Goal: Task Accomplishment & Management: Manage account settings

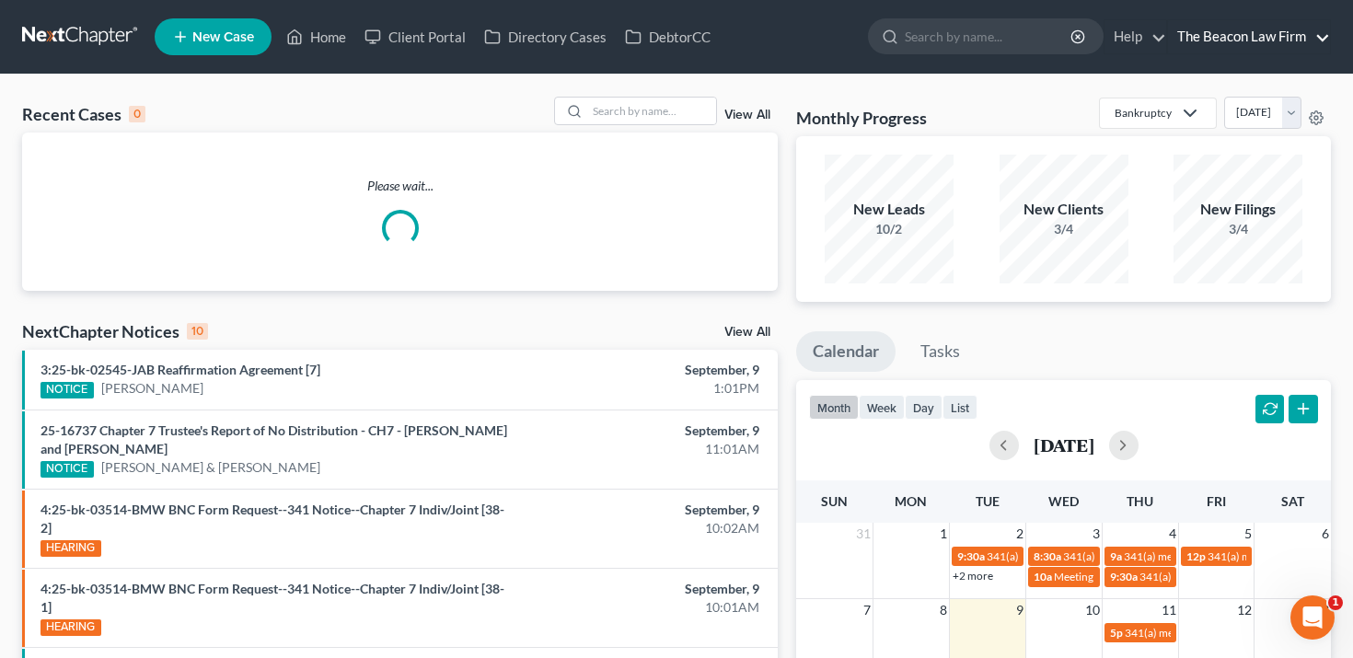
click at [1220, 38] on link "The Beacon Law Firm" at bounding box center [1249, 36] width 162 height 33
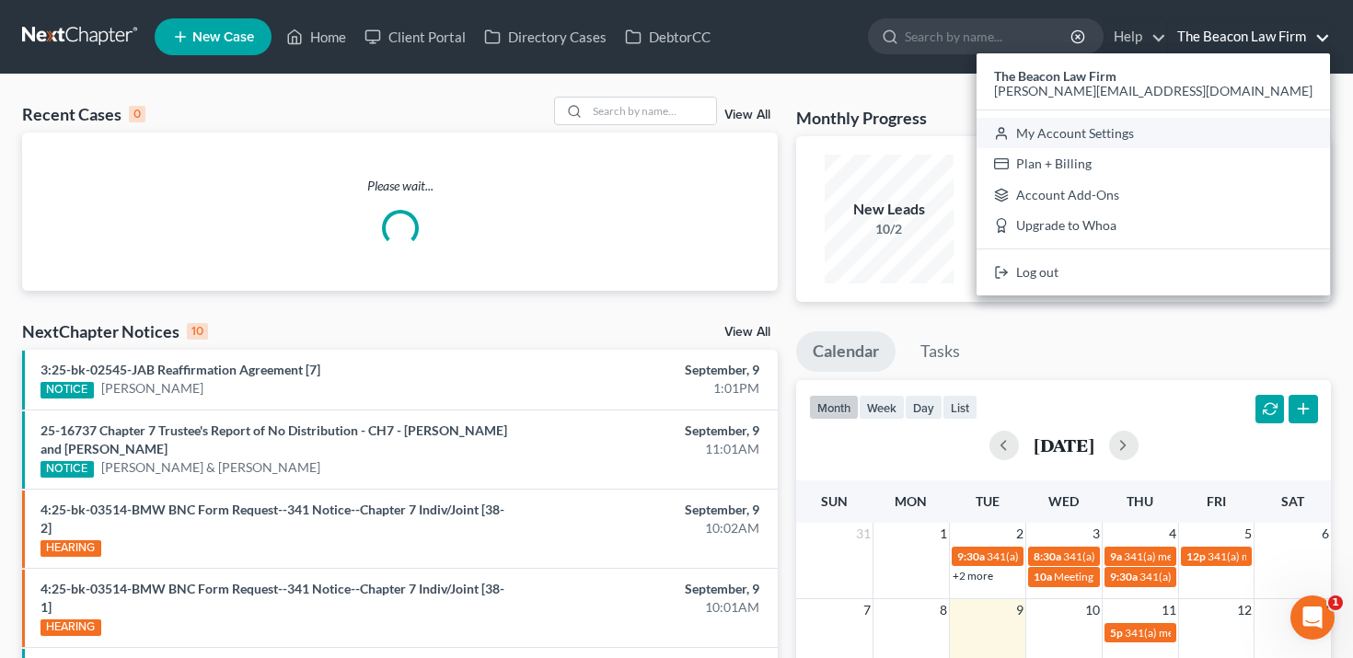
click at [1009, 127] on icon at bounding box center [1001, 133] width 15 height 22
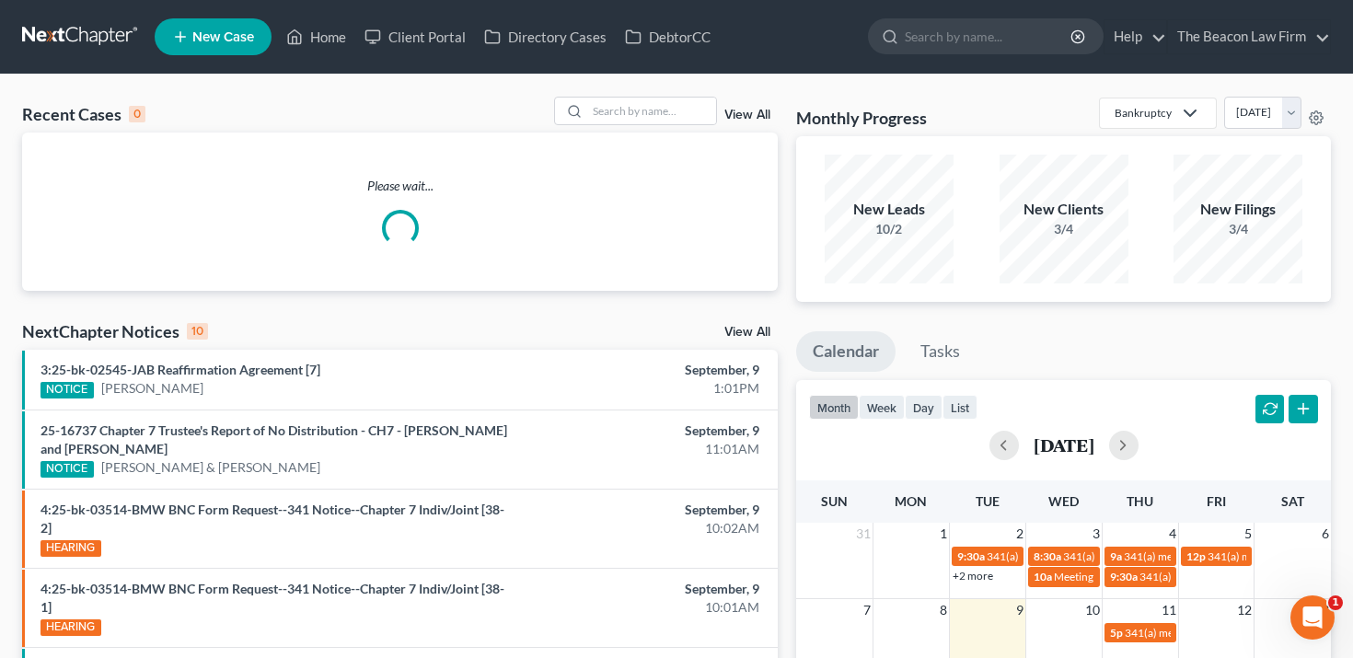
select select "24"
select select "9"
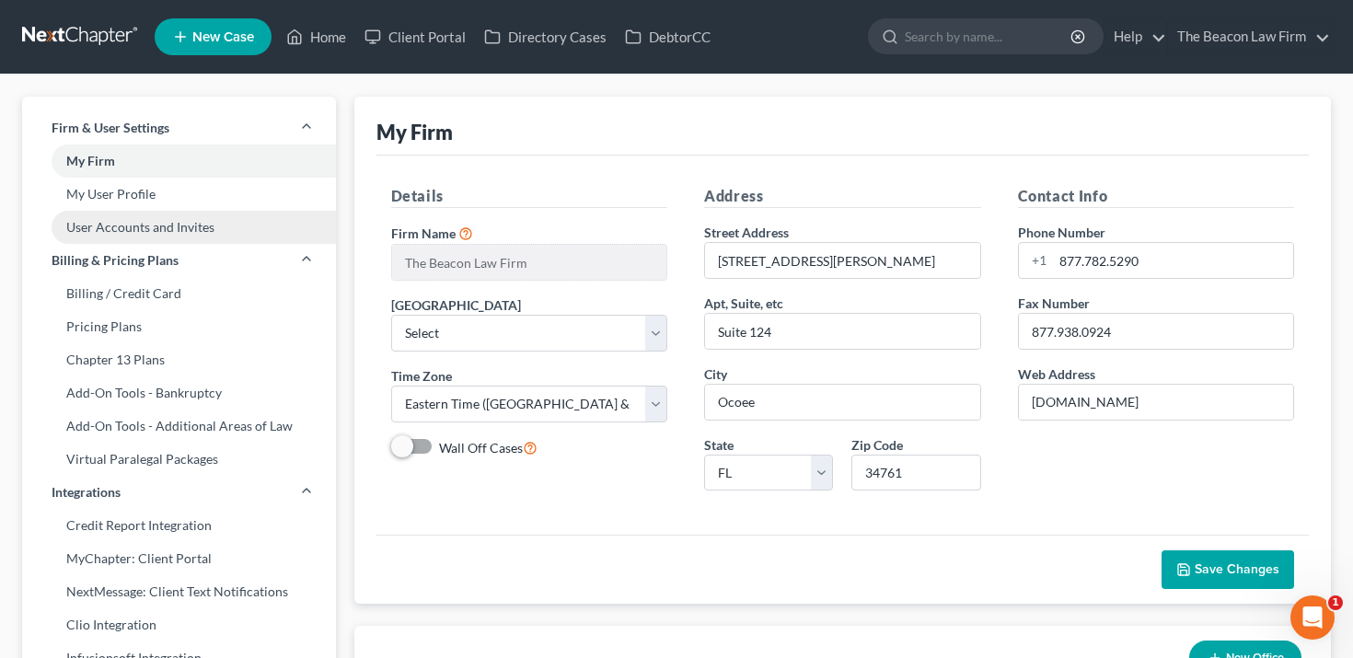
click at [189, 226] on link "User Accounts and Invites" at bounding box center [179, 227] width 314 height 33
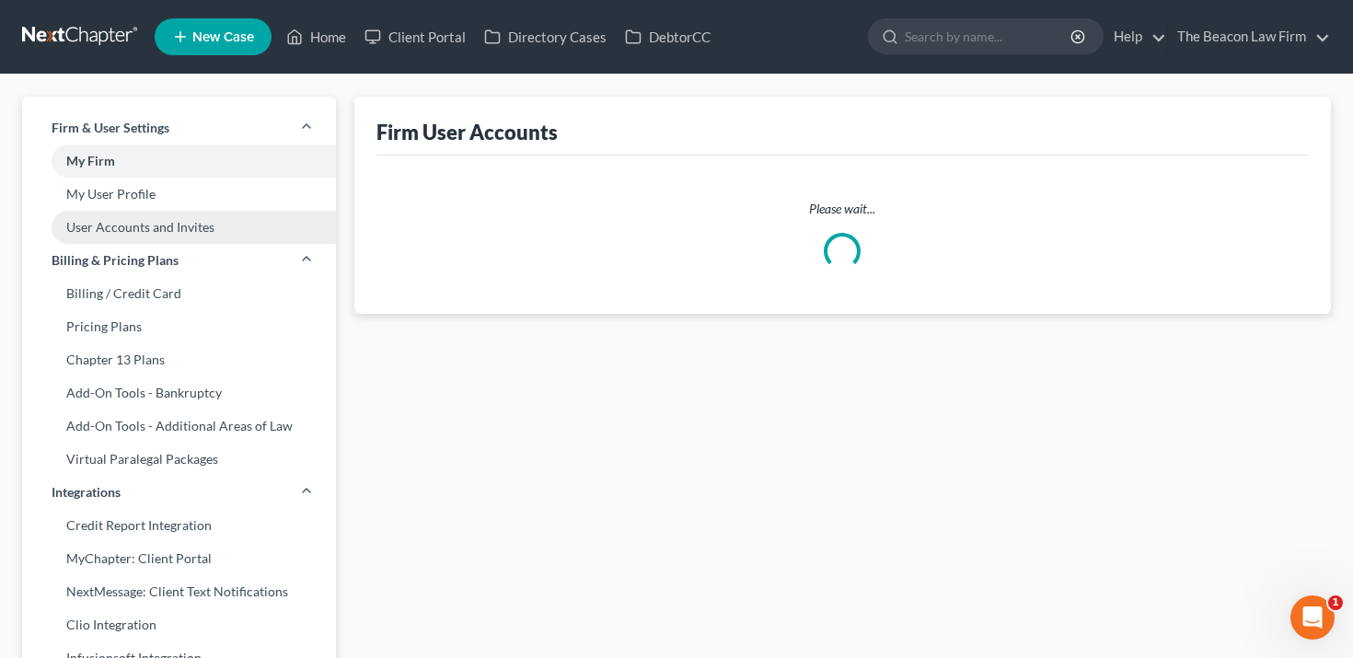
select select "0"
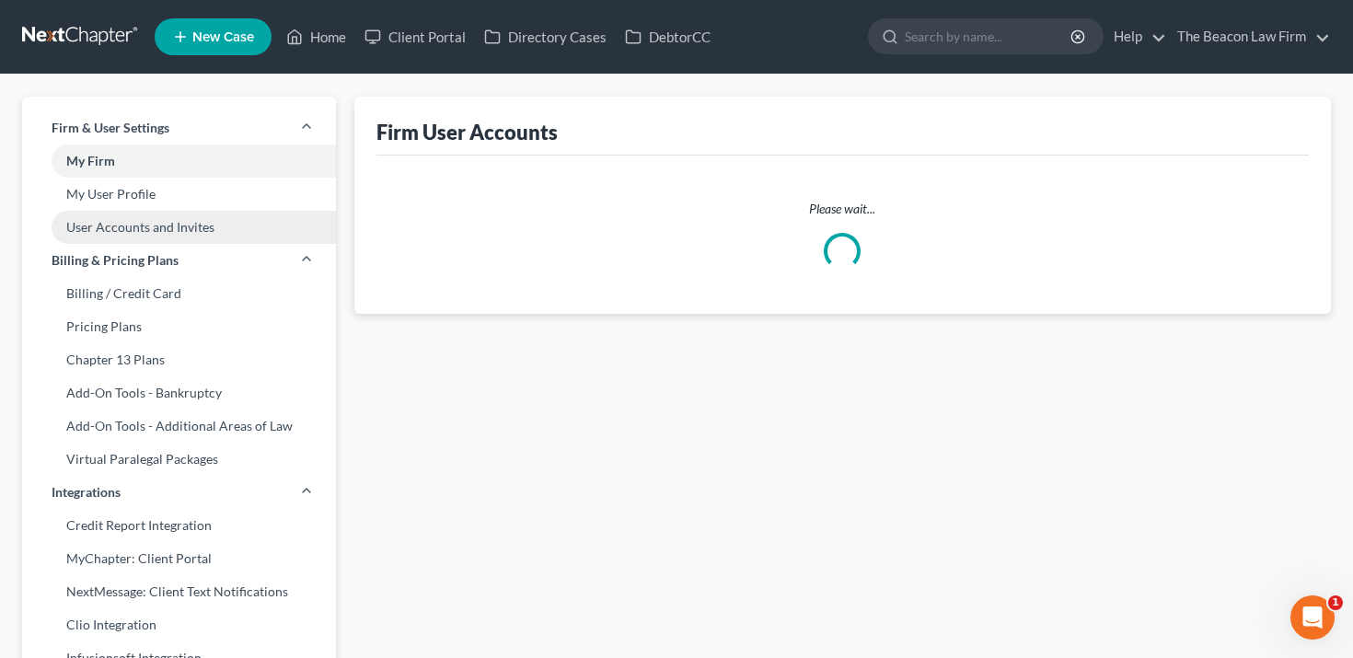
select select "1"
select select "0"
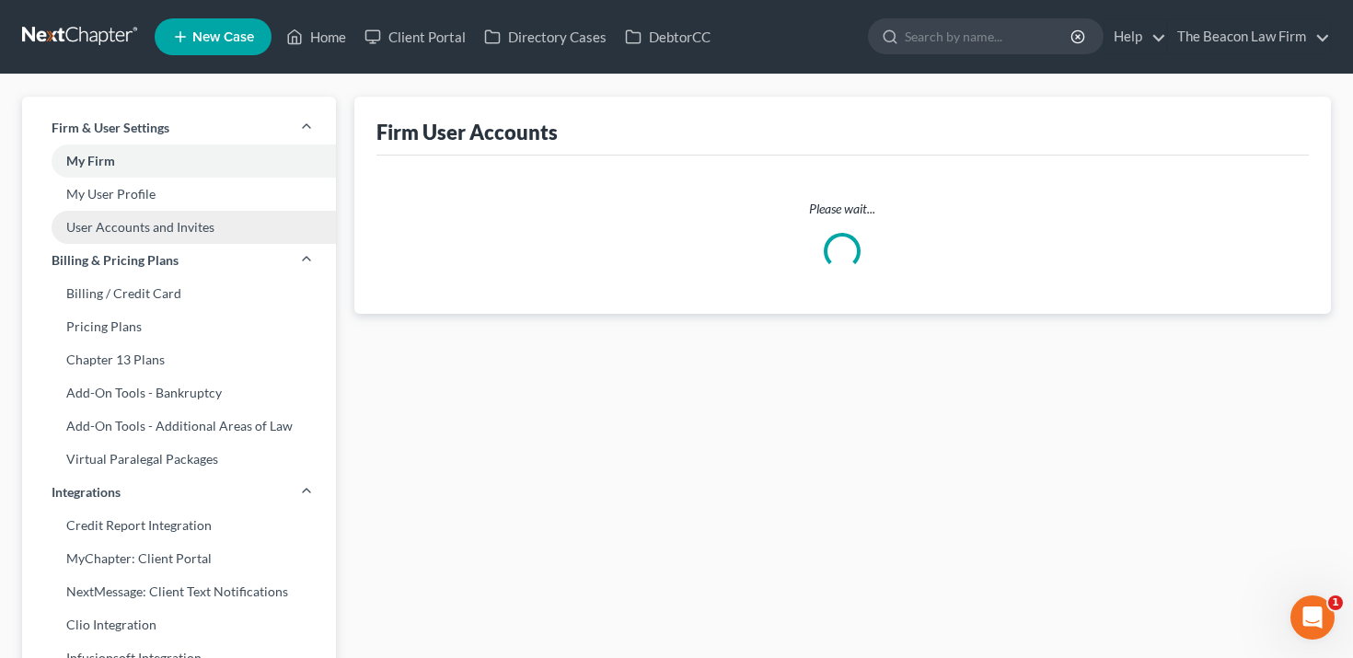
select select "0"
select select "1"
